Goal: Transaction & Acquisition: Subscribe to service/newsletter

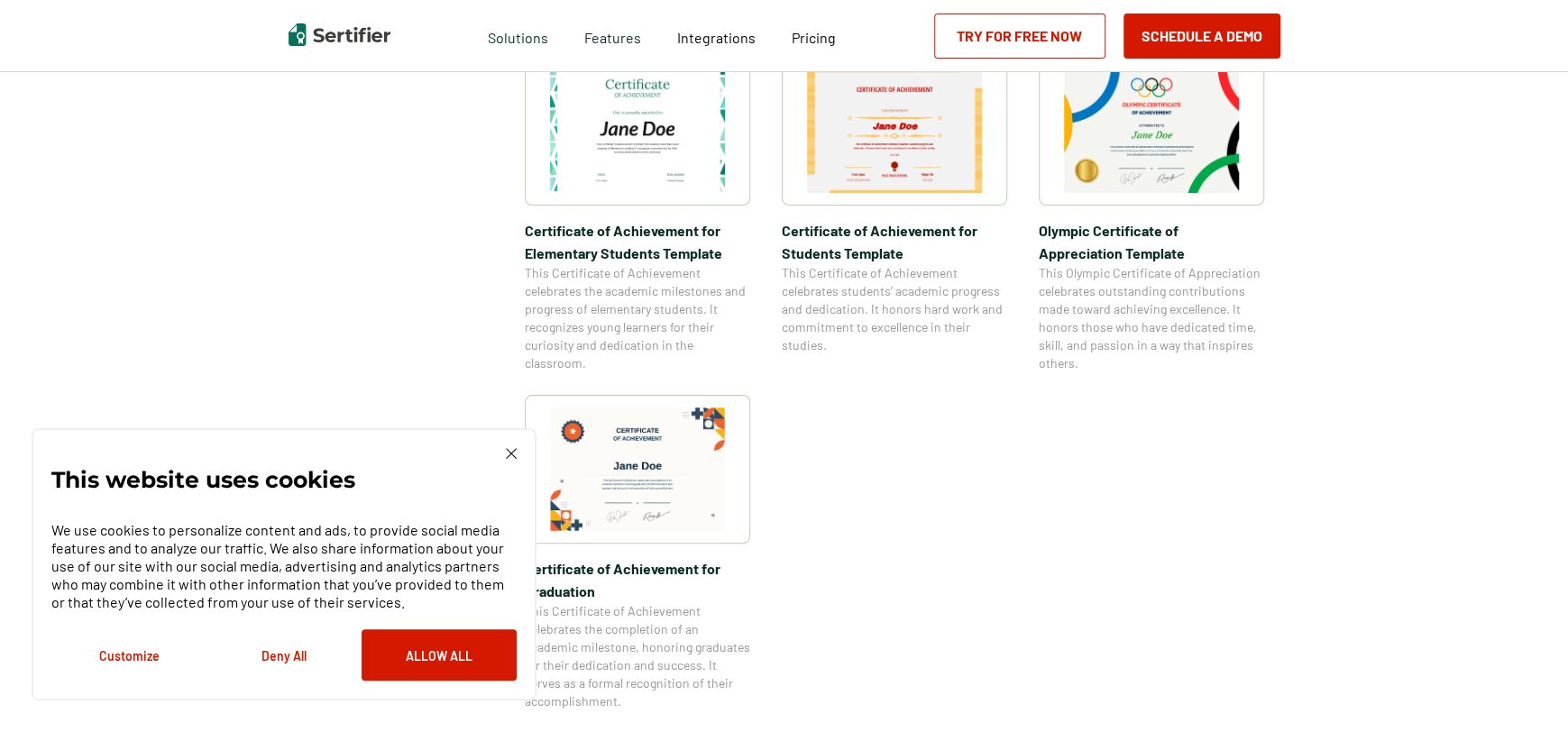
scroll to position [1320, 0]
click at [695, 462] on img at bounding box center [637, 469] width 175 height 124
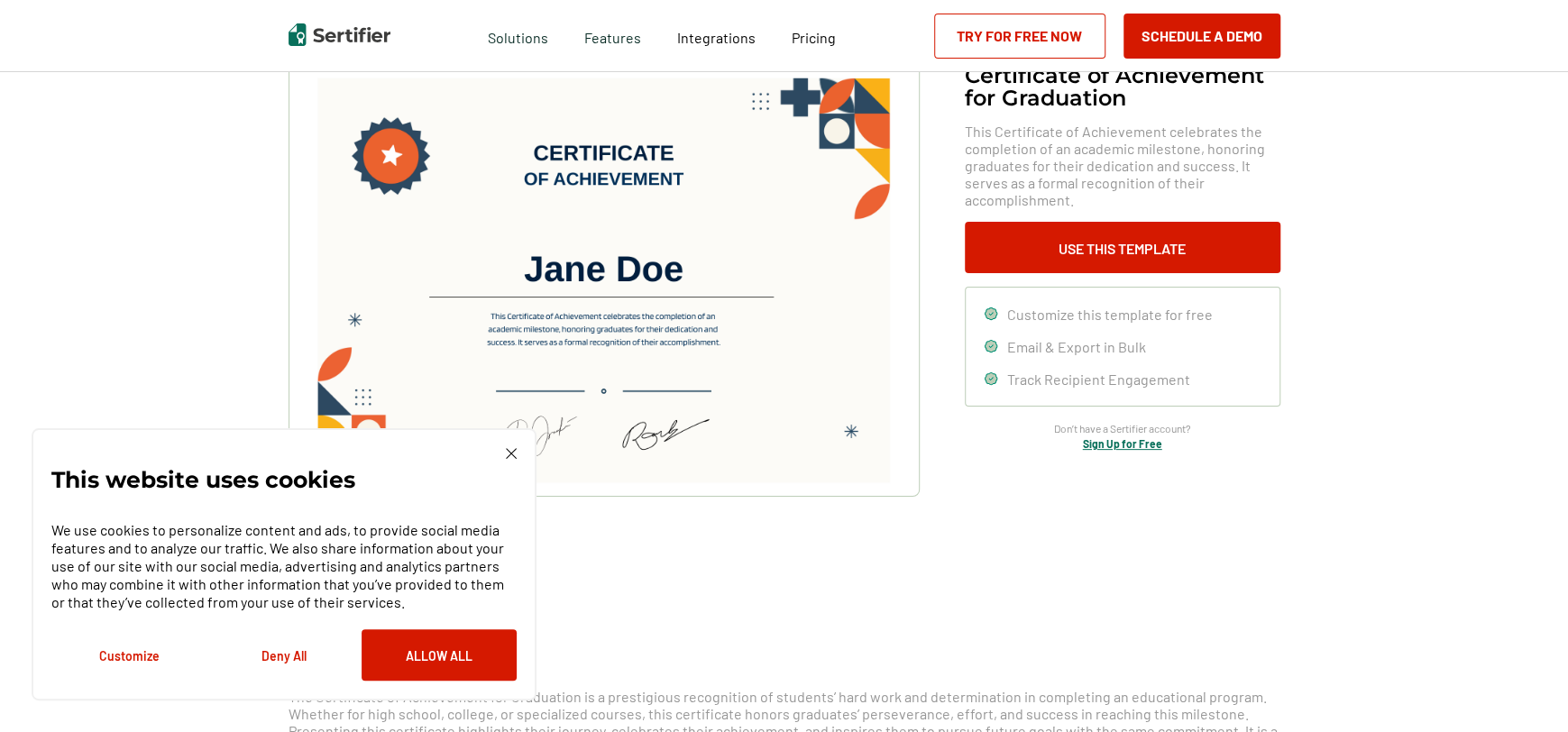
scroll to position [127, 0]
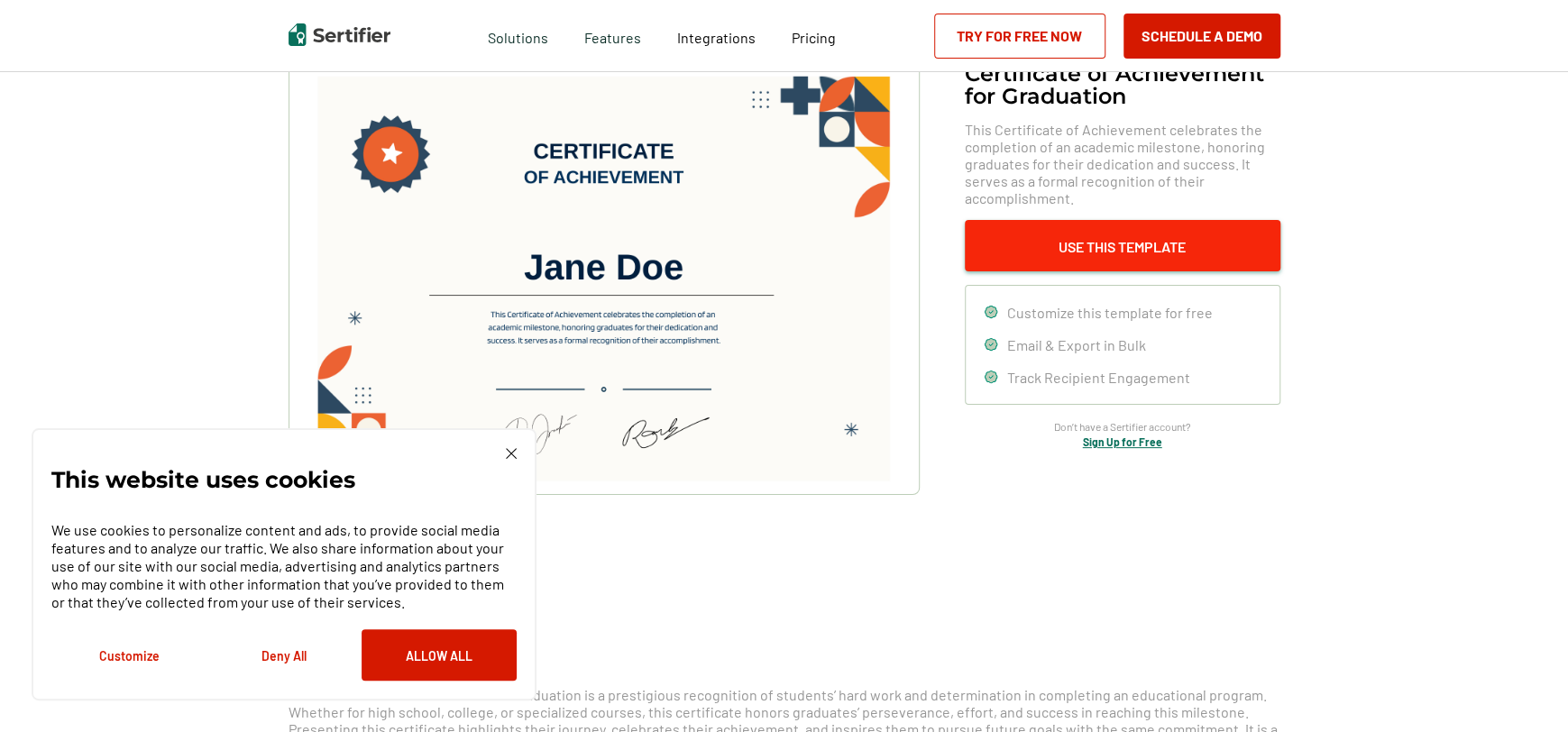
click at [1164, 244] on button "Use This Template" at bounding box center [1122, 246] width 315 height 52
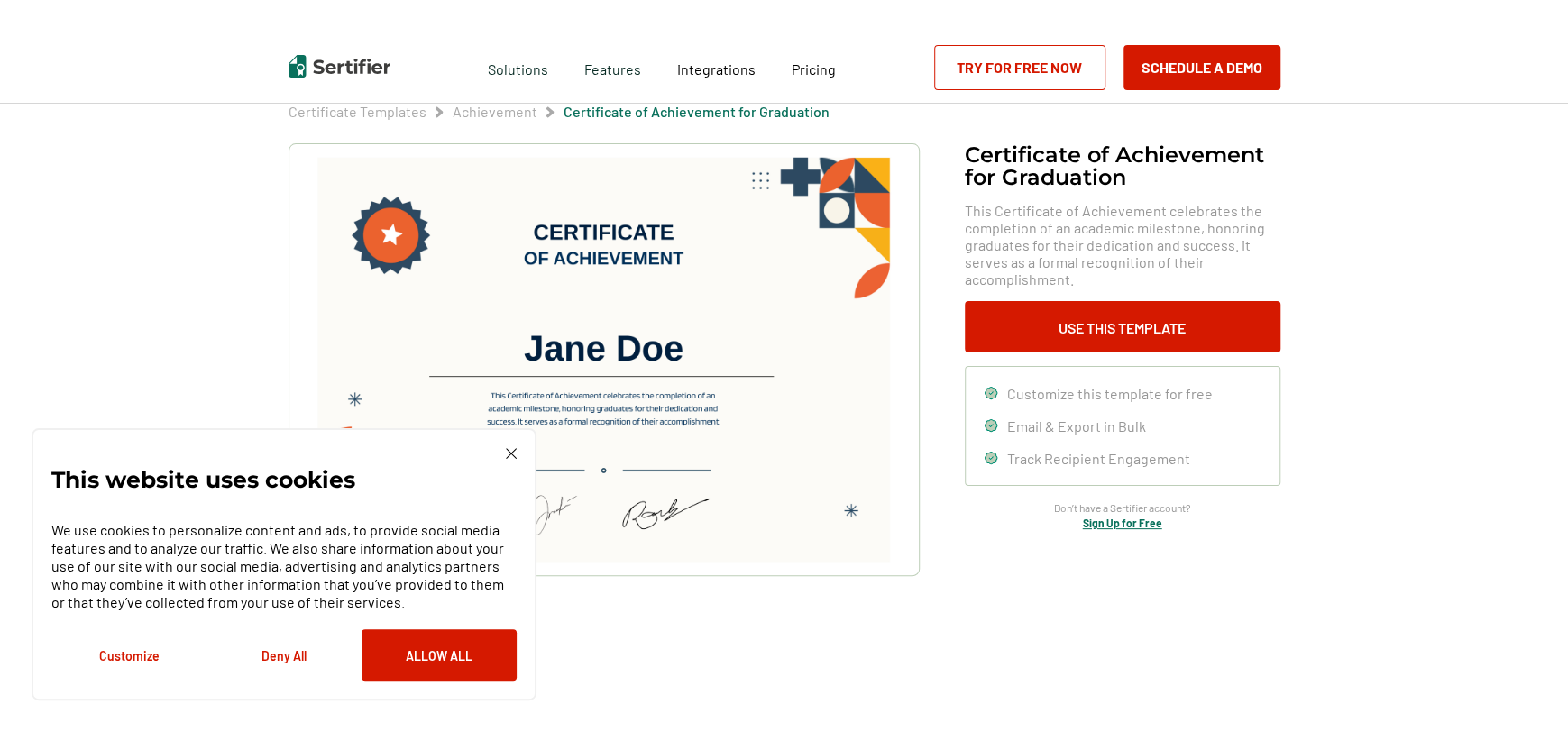
scroll to position [39, 0]
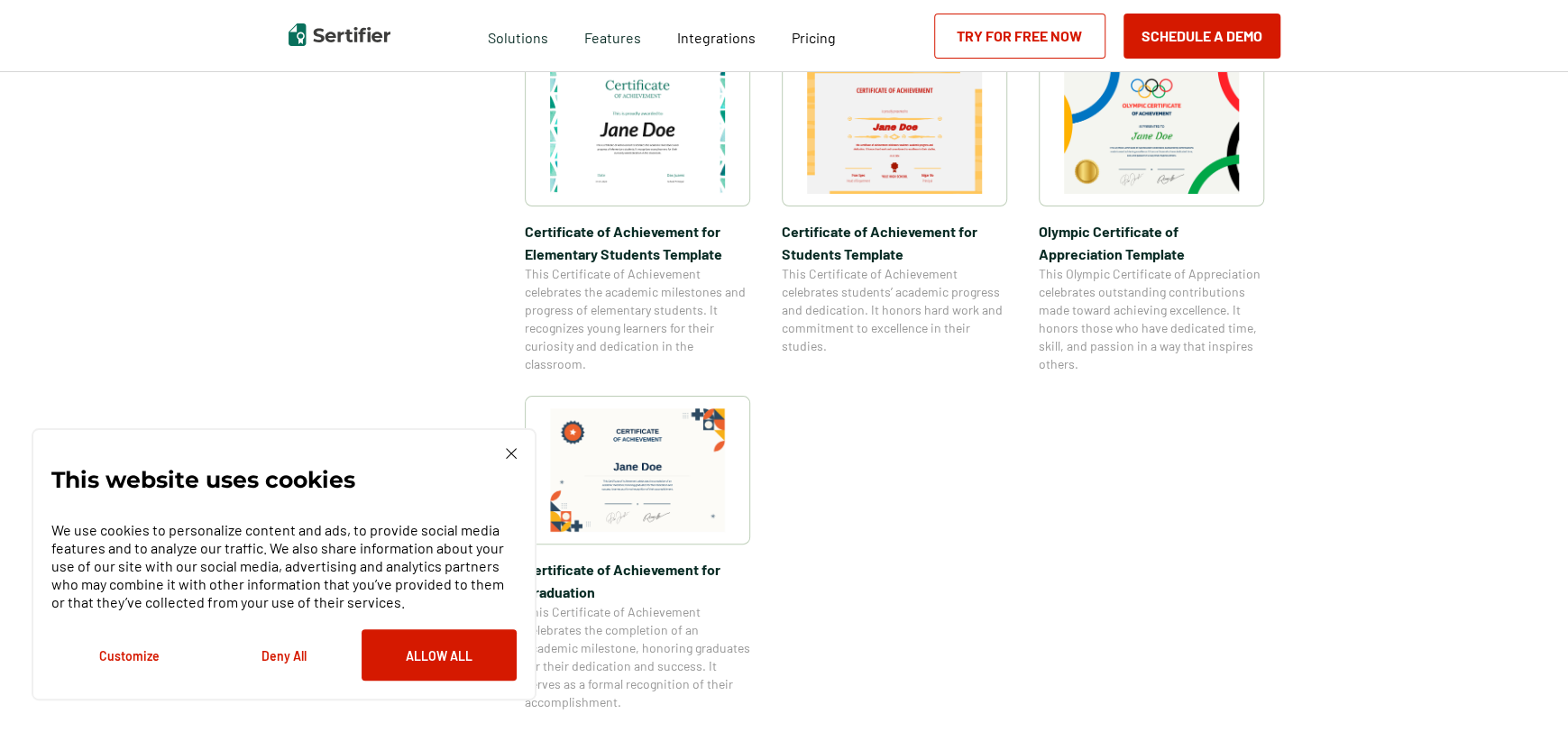
scroll to position [2714, 0]
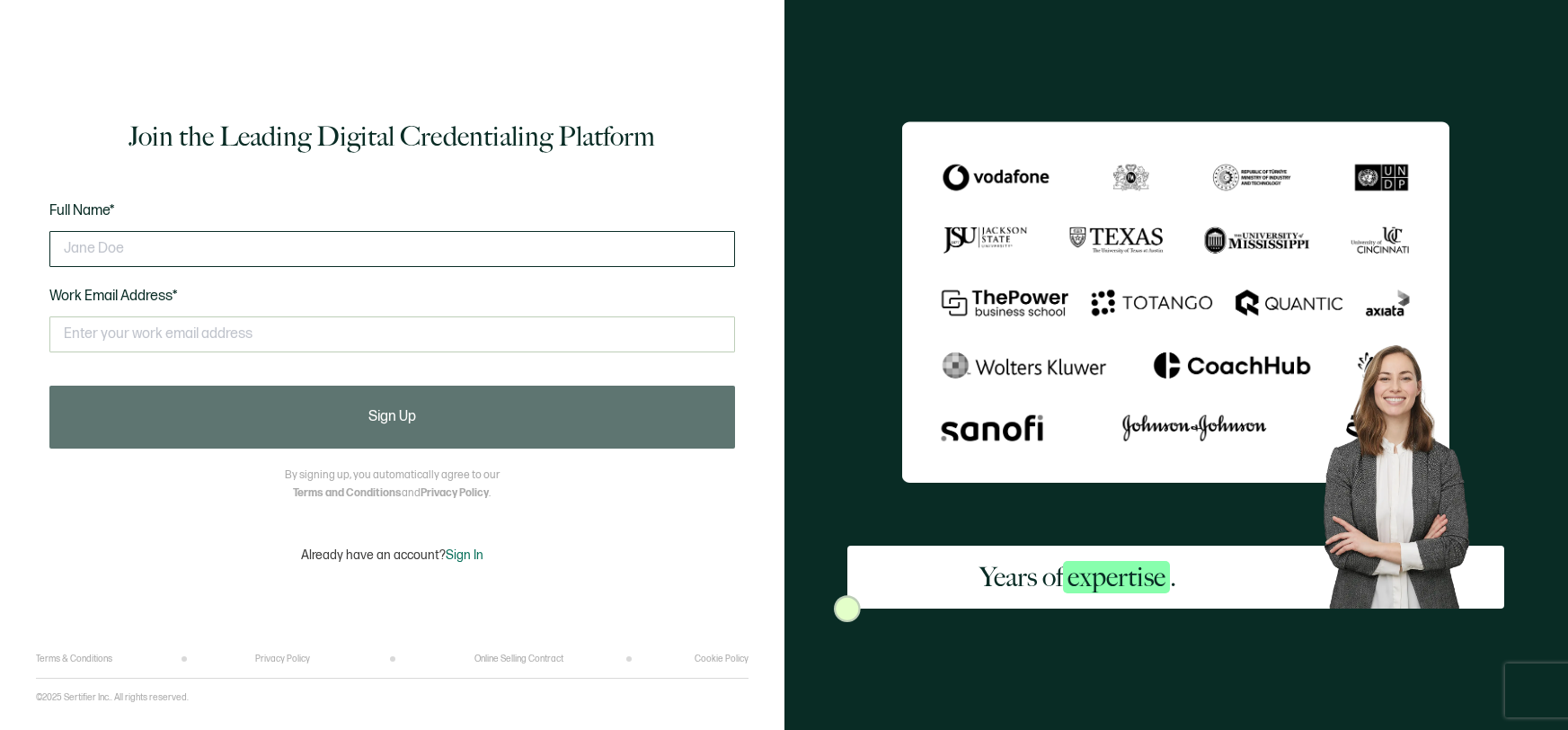
click at [625, 256] on input "text" at bounding box center [392, 249] width 686 height 36
type input "Nathann"
type input "Nathan Miller"
click at [557, 325] on input "text" at bounding box center [392, 334] width 686 height 36
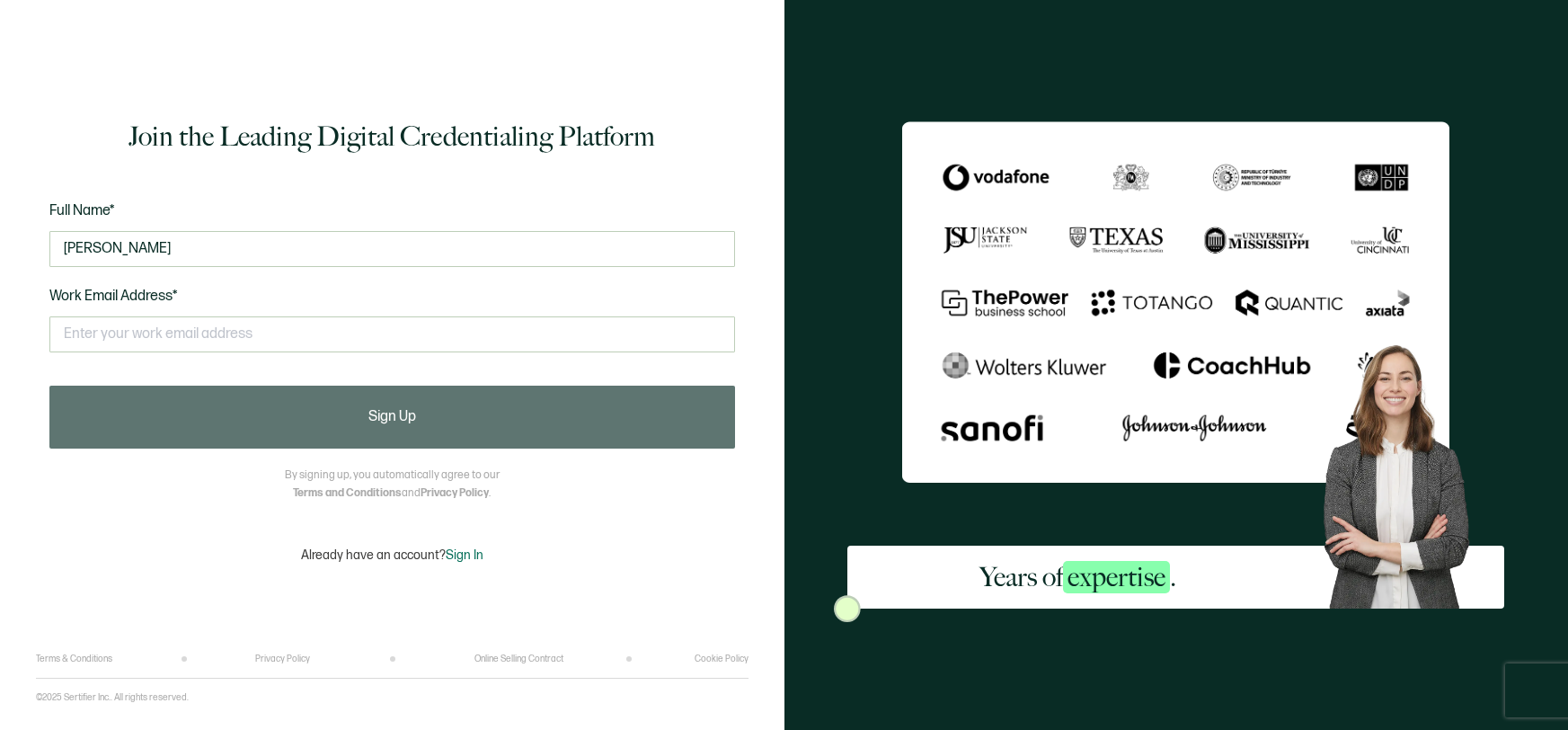
type input "nathan.miller@lincolncharter.org"
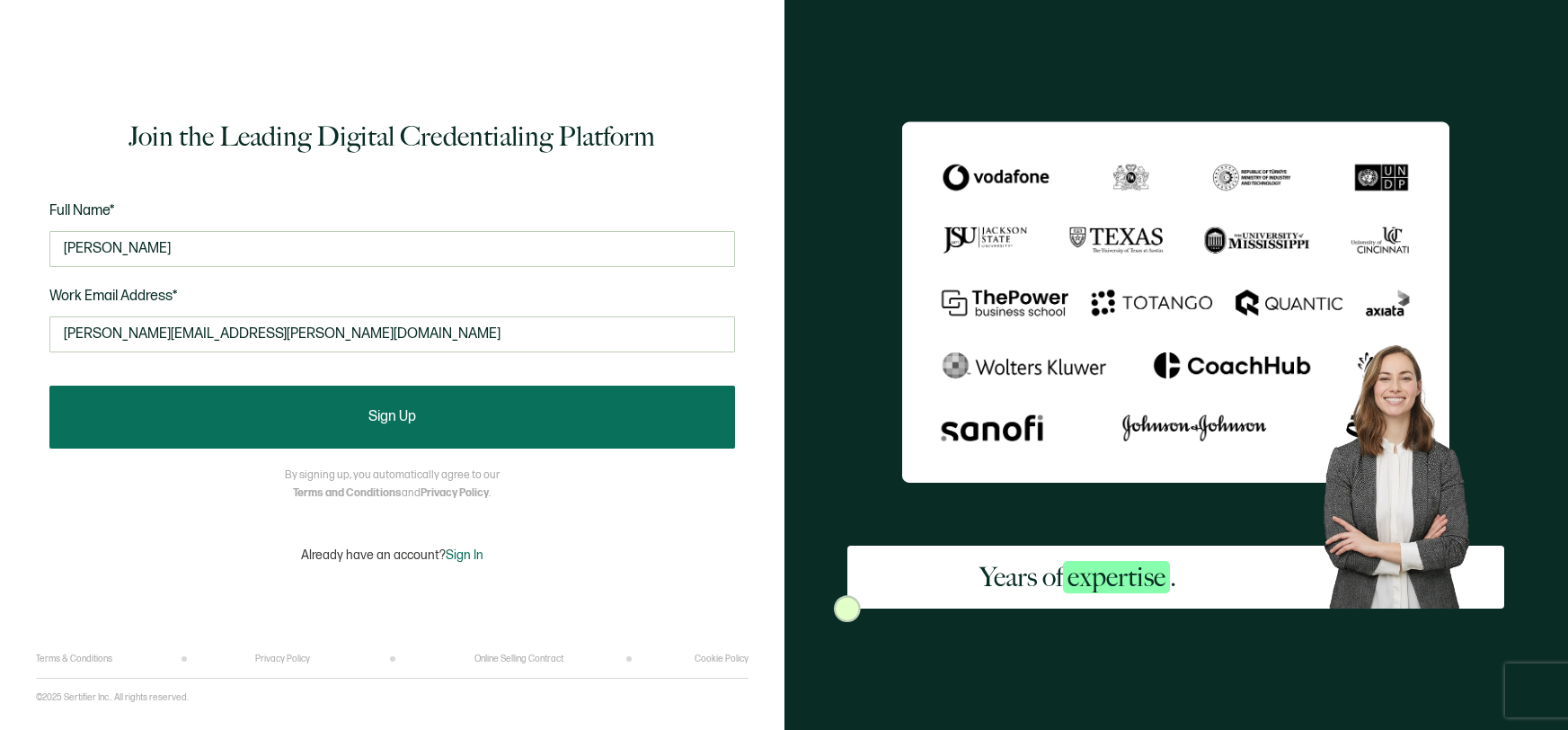
click at [385, 405] on button "Sign Up" at bounding box center [392, 418] width 686 height 63
click at [477, 427] on button "Sign Up" at bounding box center [392, 418] width 686 height 63
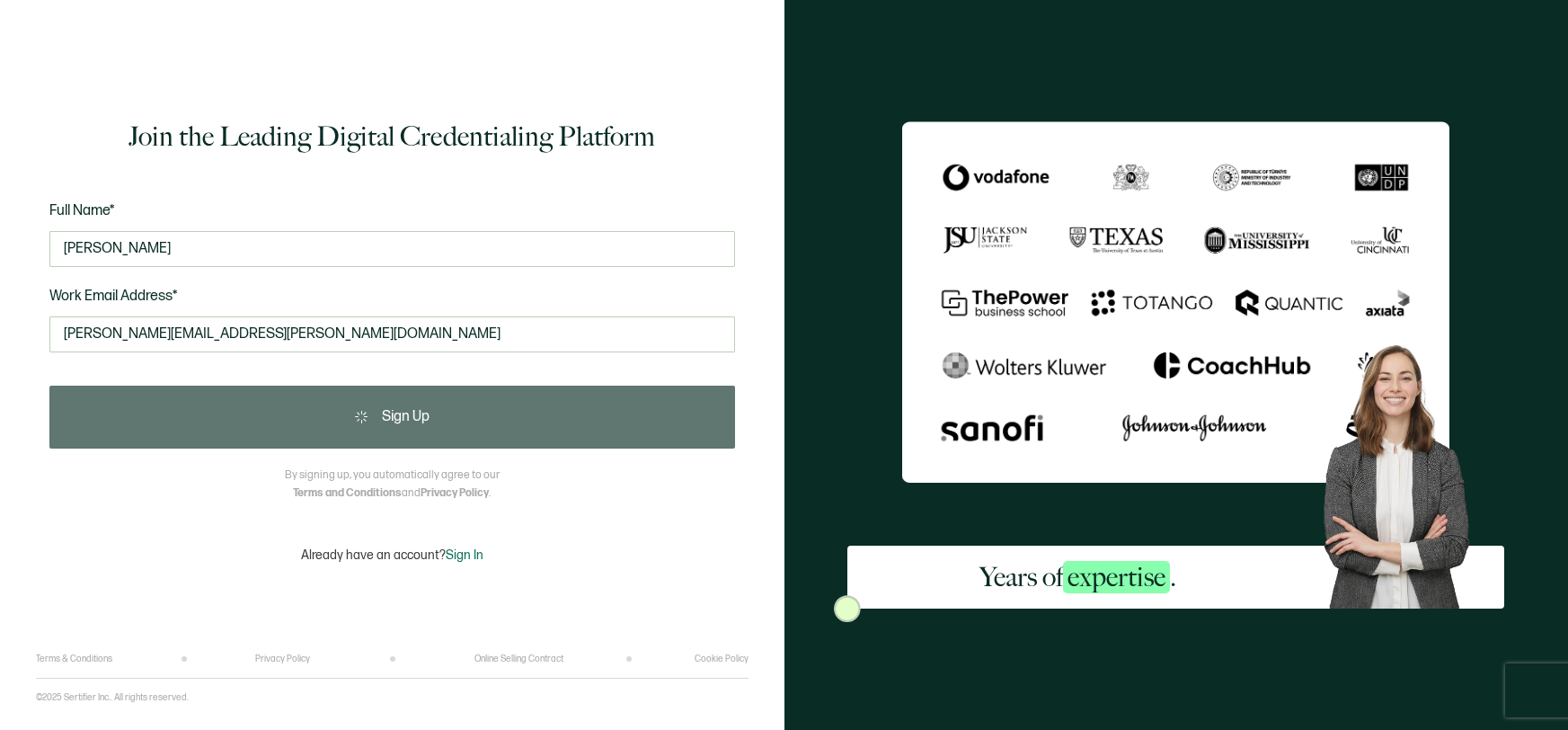
click at [398, 404] on div "Sign Up" at bounding box center [392, 418] width 686 height 63
